Goal: Communication & Community: Participate in discussion

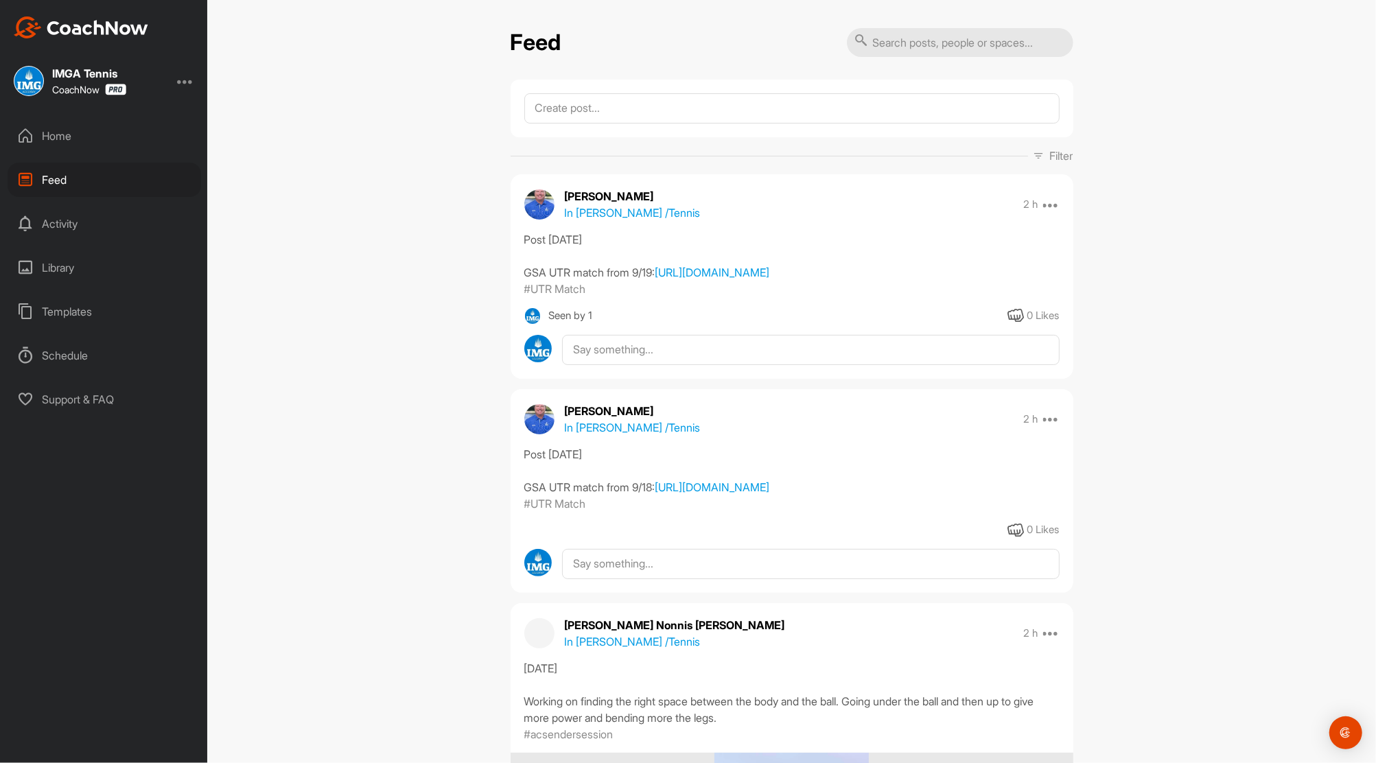
click at [40, 136] on div "Home" at bounding box center [105, 136] width 194 height 34
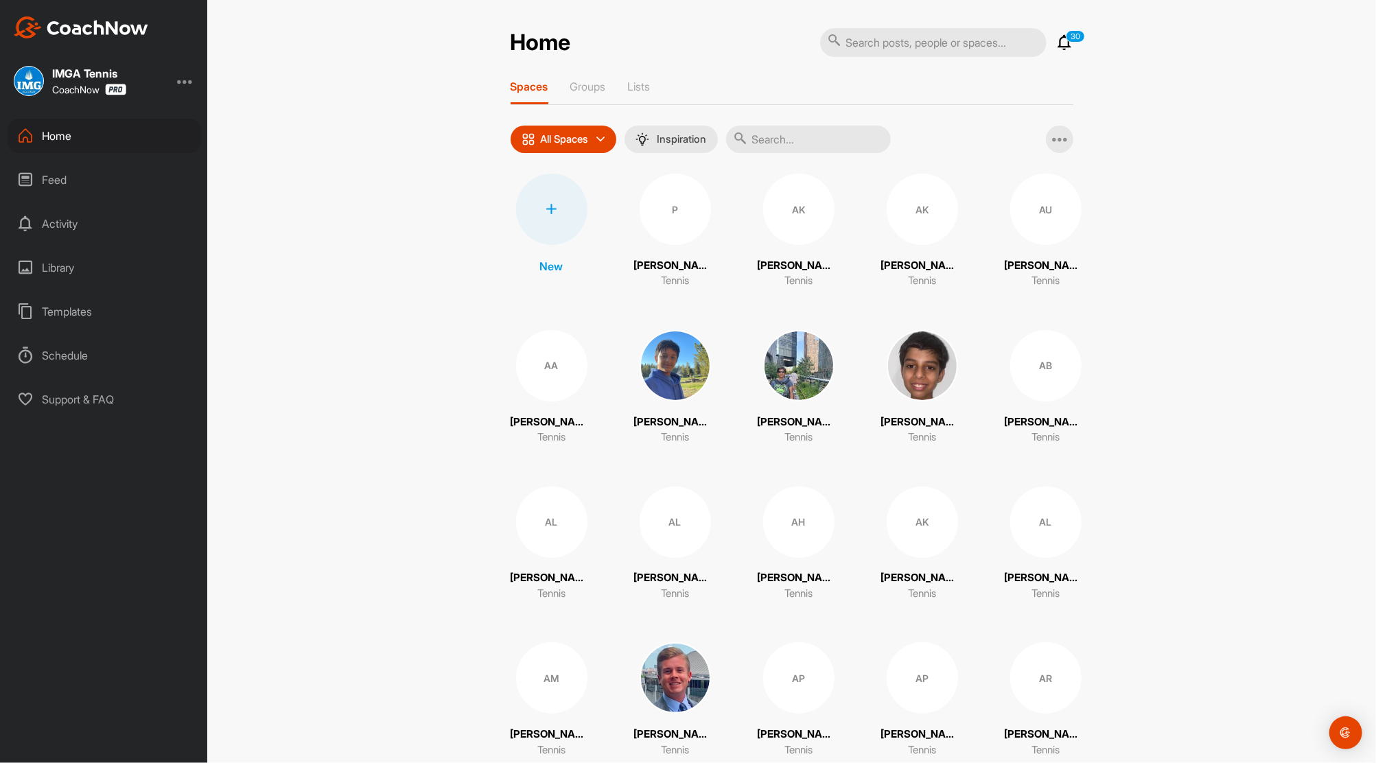
click at [1060, 45] on icon at bounding box center [1065, 42] width 16 height 16
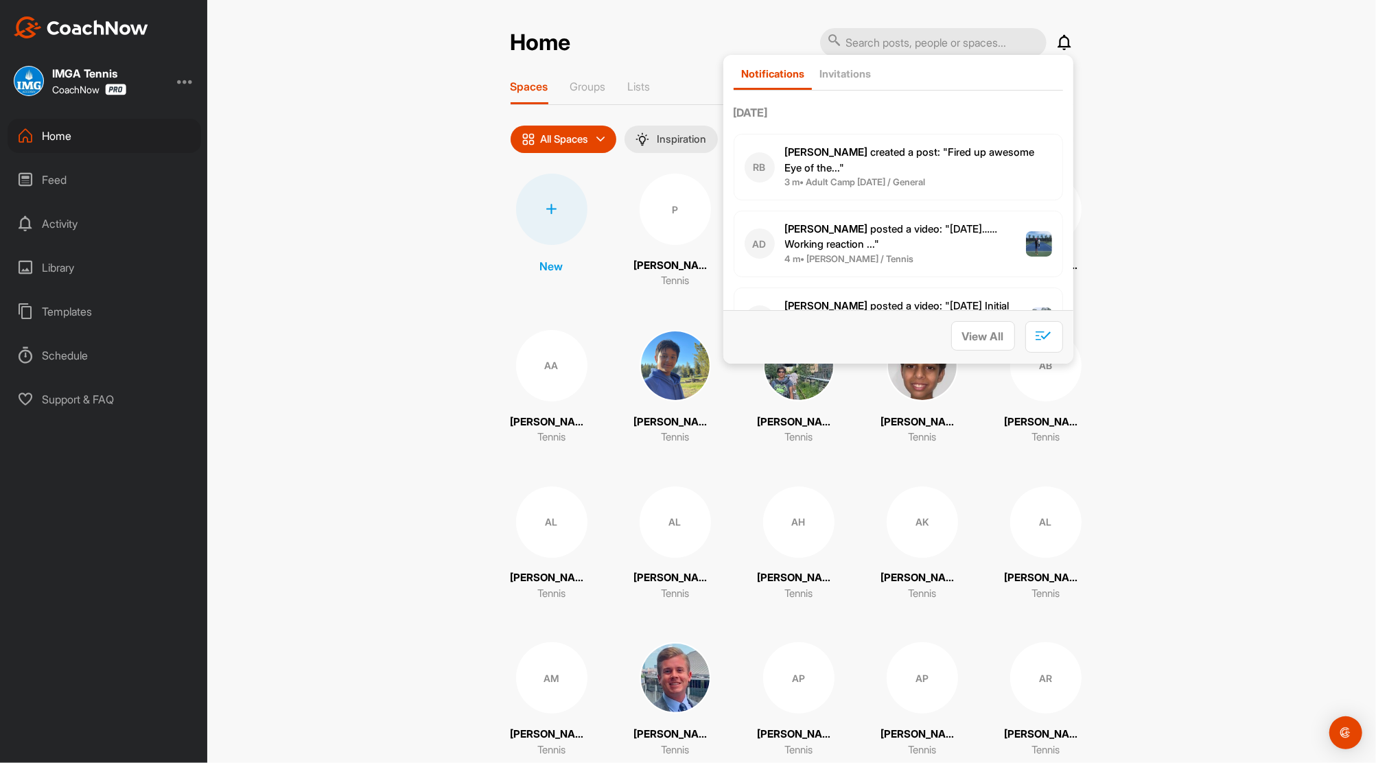
click at [841, 245] on span "[PERSON_NAME] posted a video : " [DATE]…… Working reaction ... "" at bounding box center [891, 236] width 213 height 29
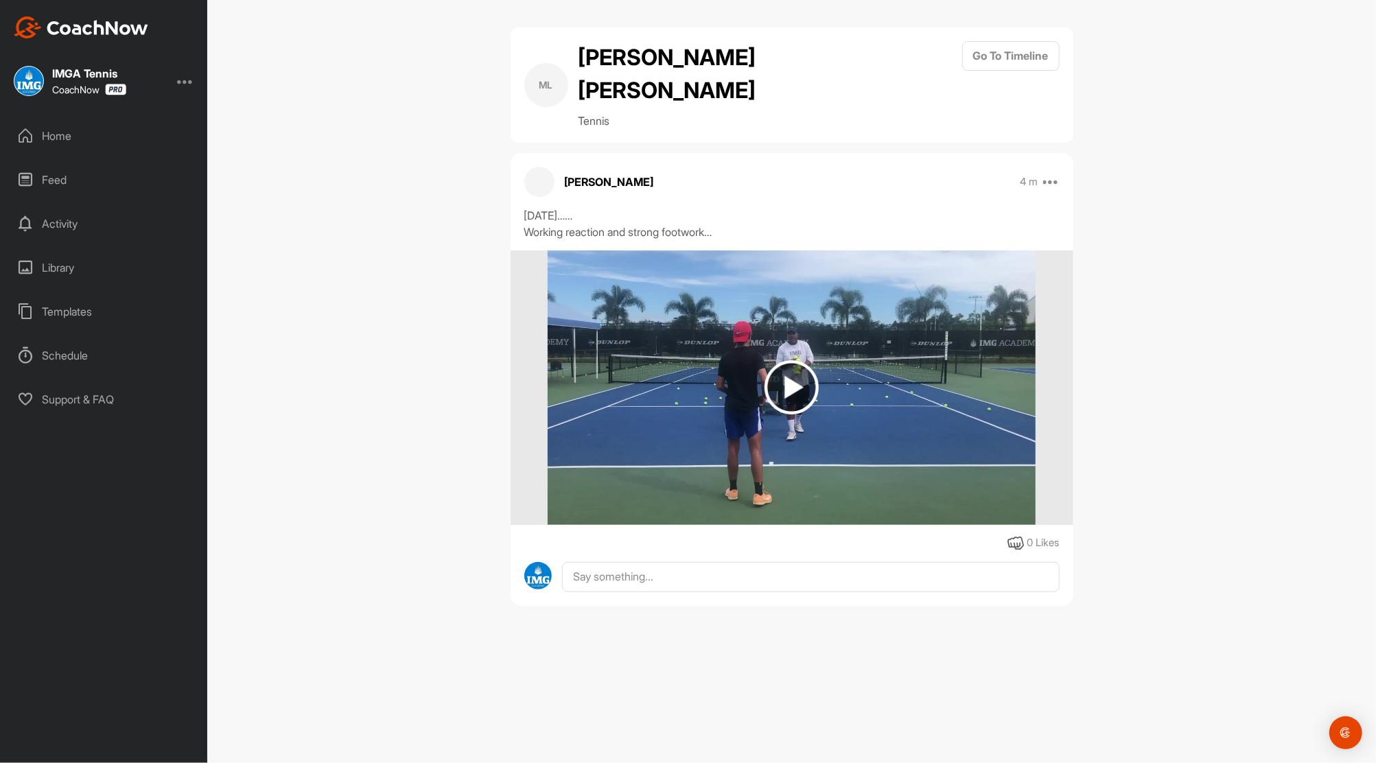
click at [49, 183] on div "Feed" at bounding box center [105, 180] width 194 height 34
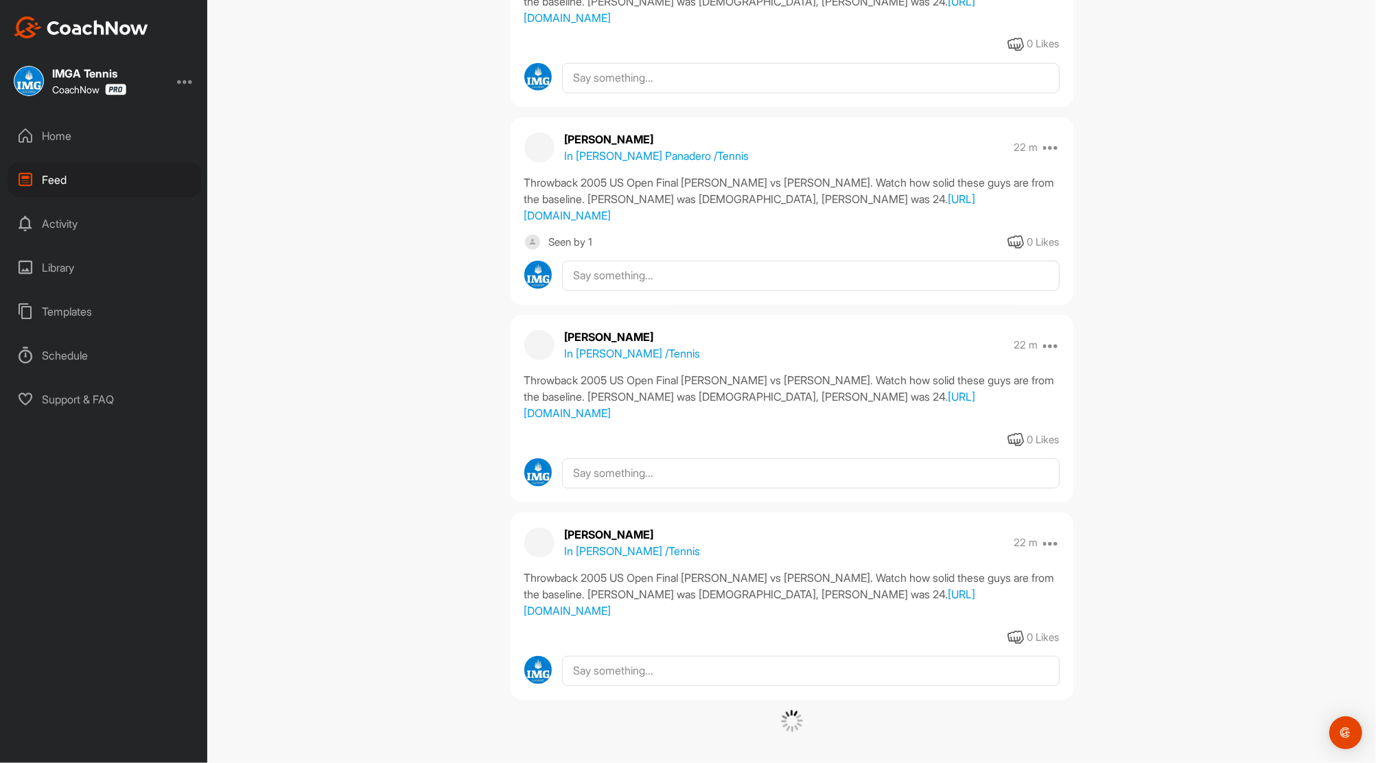
scroll to position [4761, 0]
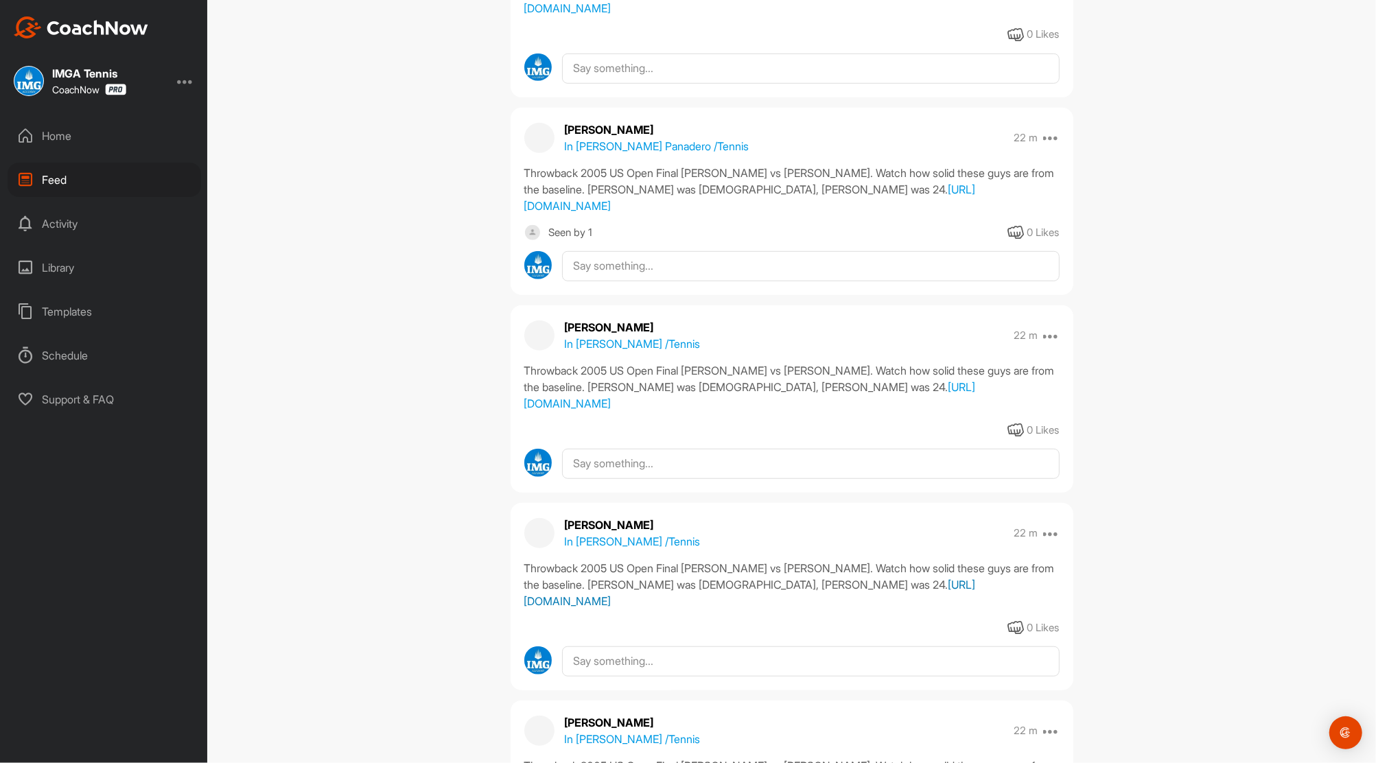
click at [592, 599] on link "[URL][DOMAIN_NAME]" at bounding box center [750, 593] width 452 height 30
click at [61, 131] on div "Home" at bounding box center [105, 136] width 194 height 34
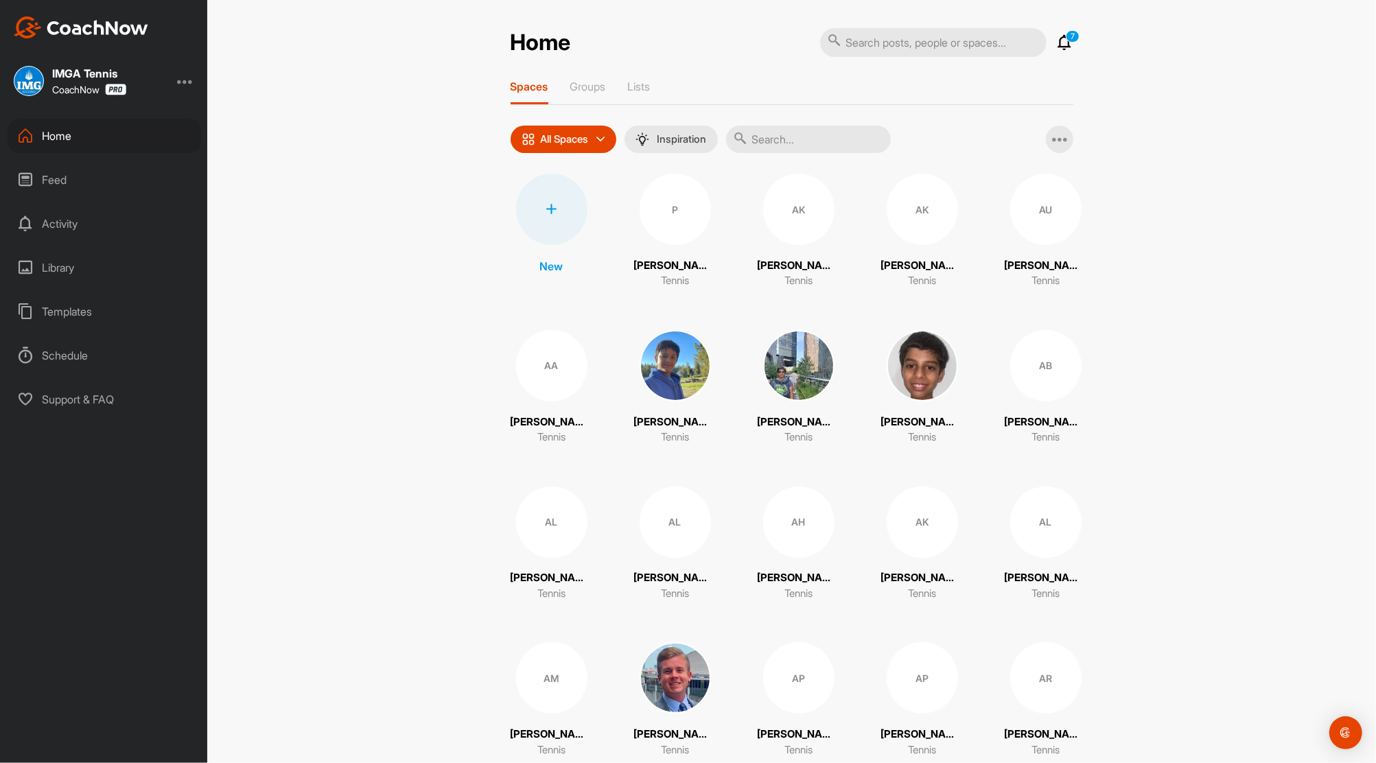
click at [60, 174] on div "Feed" at bounding box center [105, 180] width 194 height 34
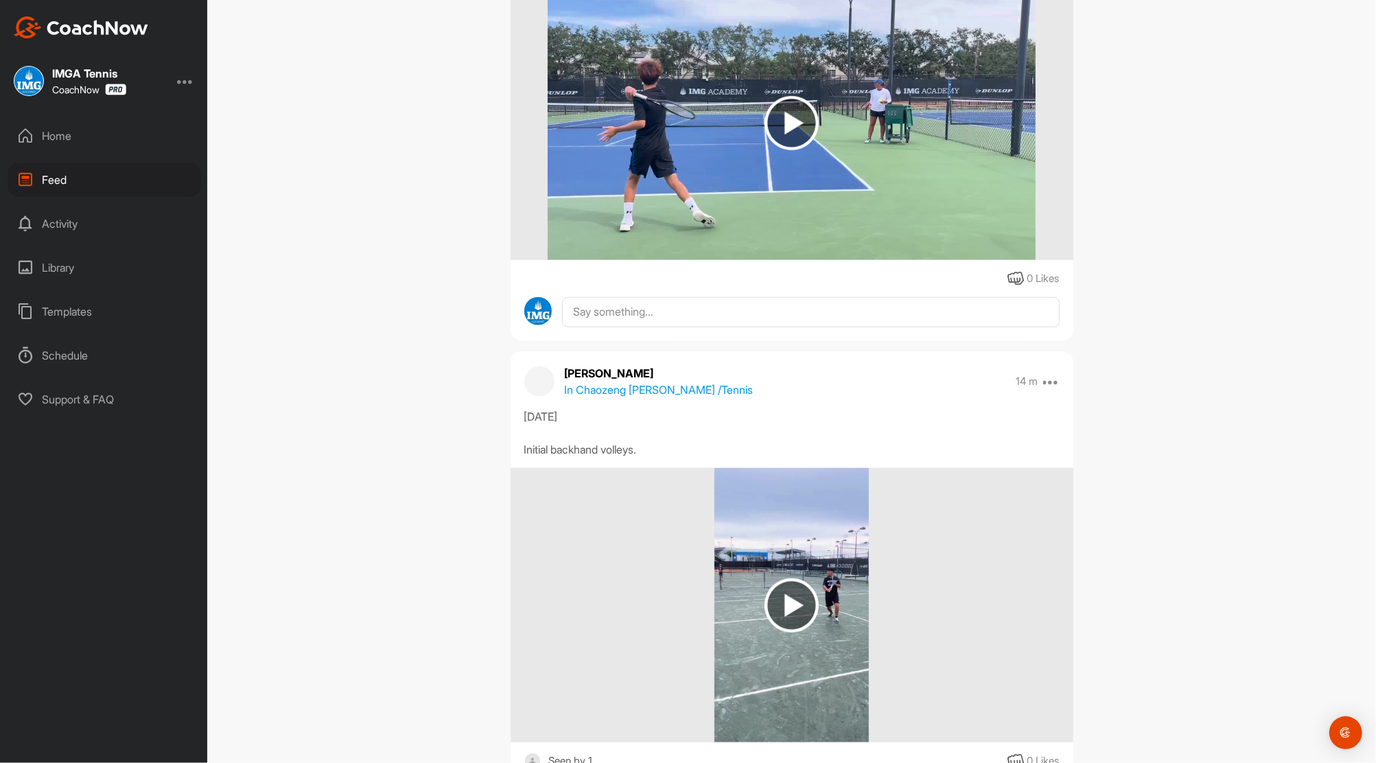
scroll to position [88, 0]
